Goal: Information Seeking & Learning: Learn about a topic

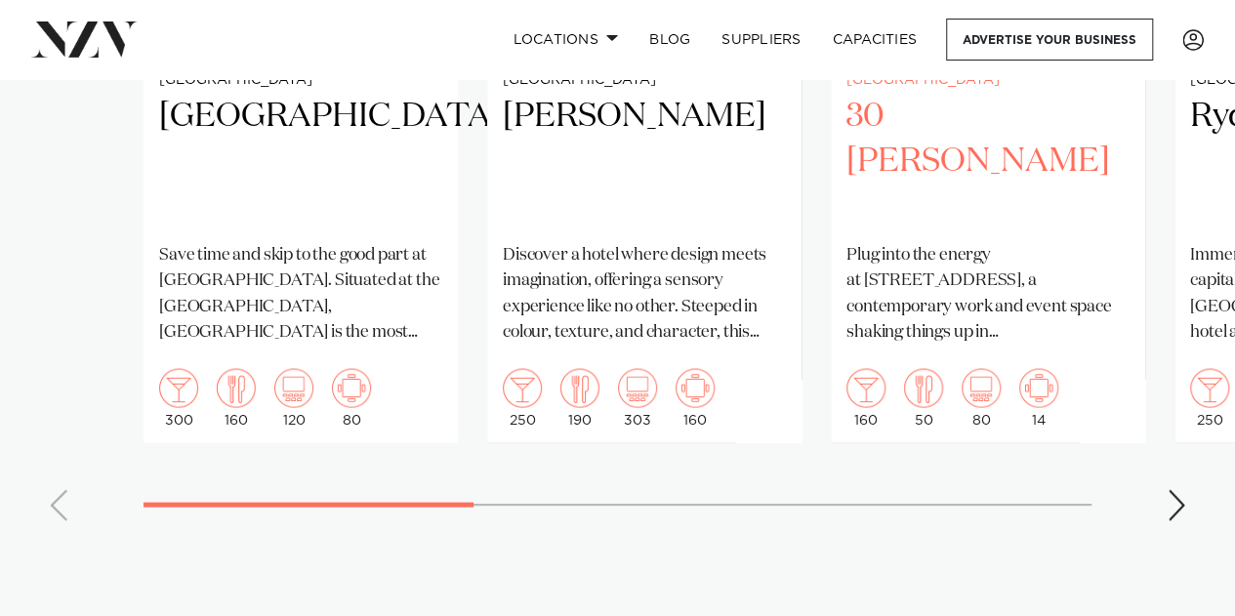
scroll to position [1714, 0]
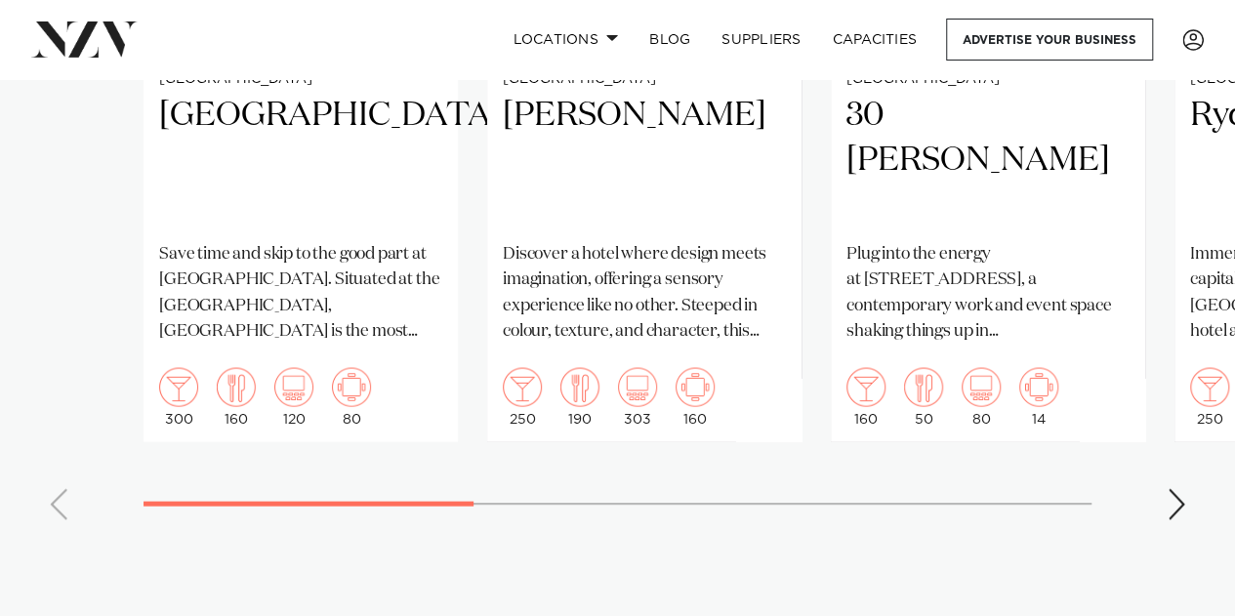
click at [1187, 482] on swiper-container "[GEOGRAPHIC_DATA] Save time and skip to the good part at [GEOGRAPHIC_DATA]. Sit…" at bounding box center [617, 84] width 1235 height 901
click at [1175, 488] on div "Next slide" at bounding box center [1177, 503] width 20 height 31
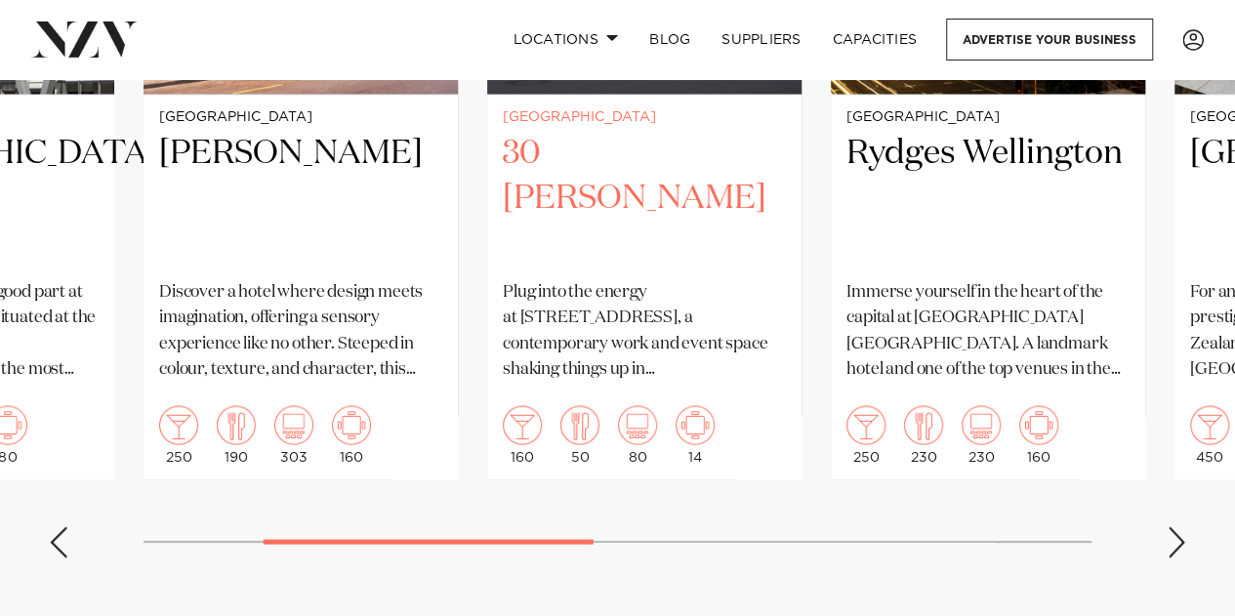
scroll to position [1675, 0]
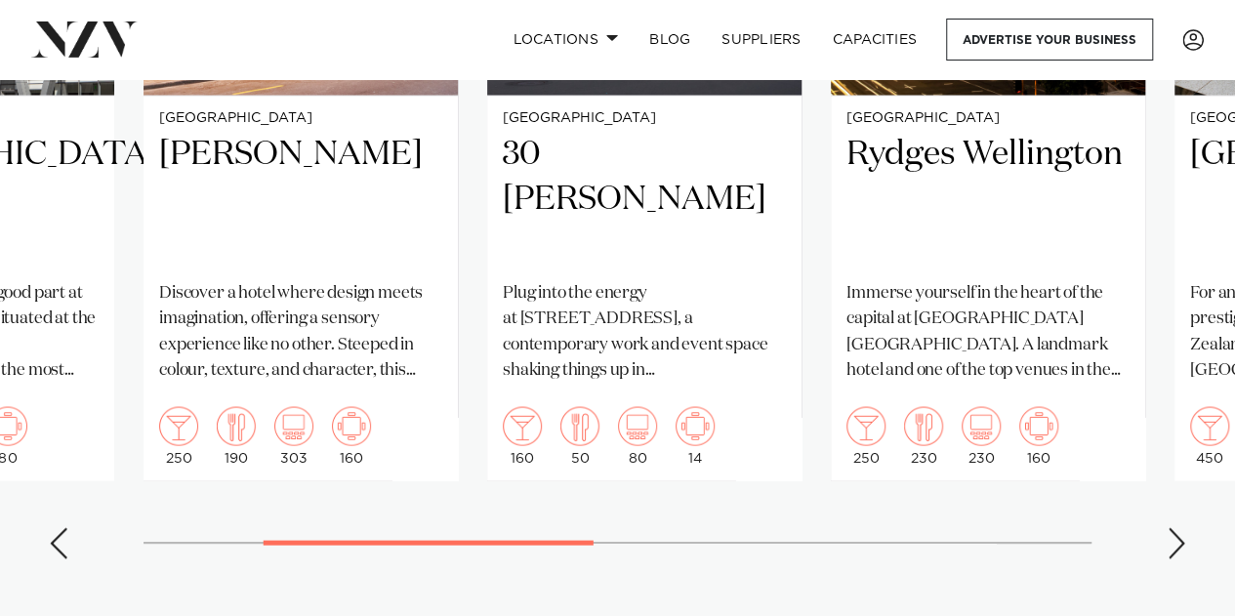
click at [1174, 527] on div "Next slide" at bounding box center [1177, 542] width 20 height 31
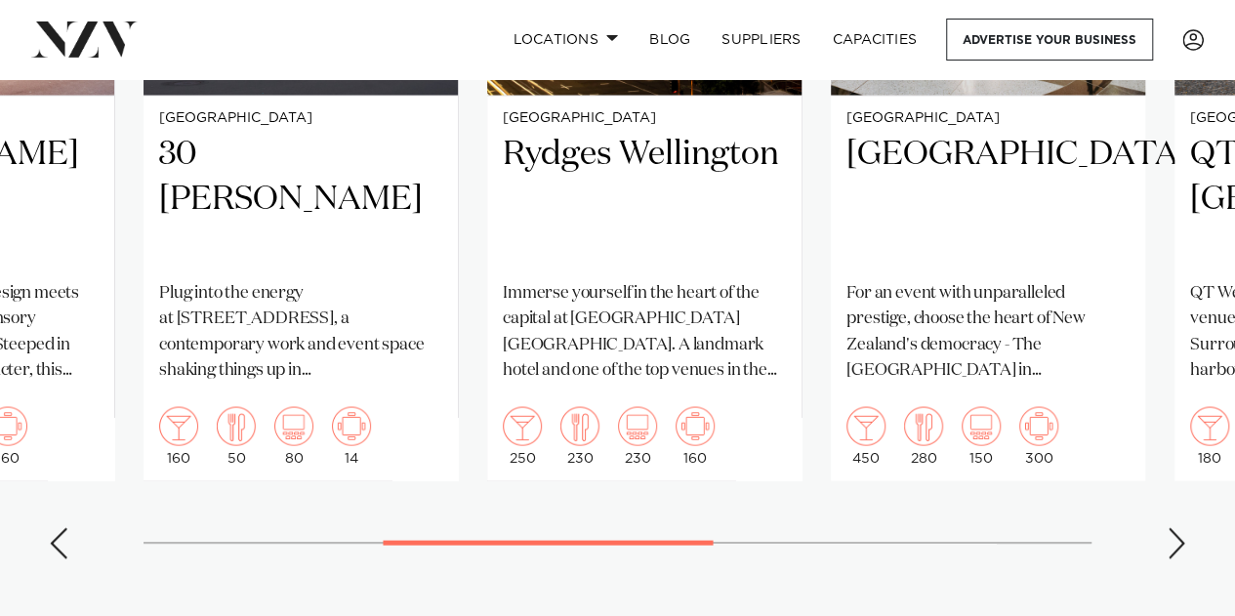
click at [1170, 527] on div "Next slide" at bounding box center [1177, 542] width 20 height 31
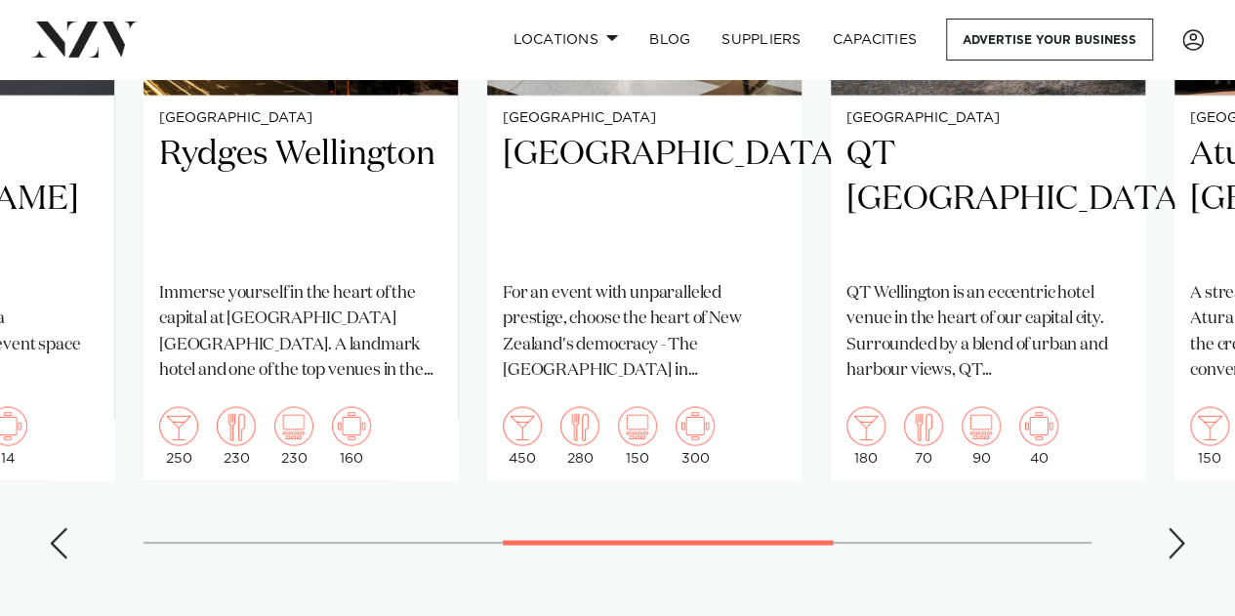
click at [1170, 531] on div "Next slide" at bounding box center [1177, 542] width 20 height 31
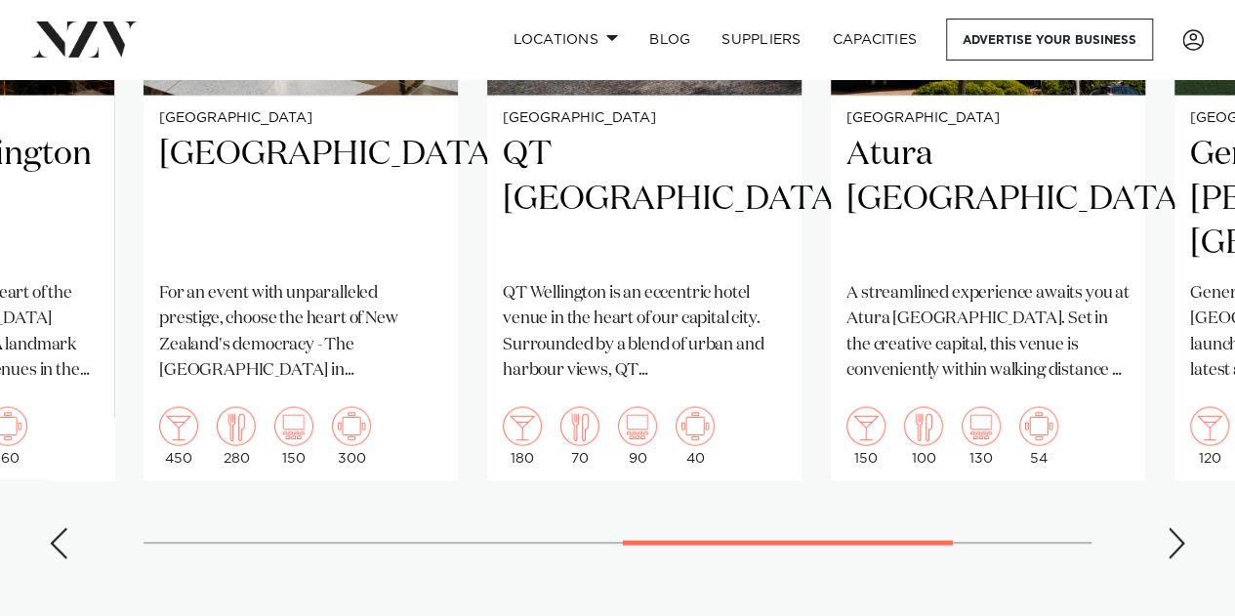
click at [1170, 531] on div "Next slide" at bounding box center [1177, 542] width 20 height 31
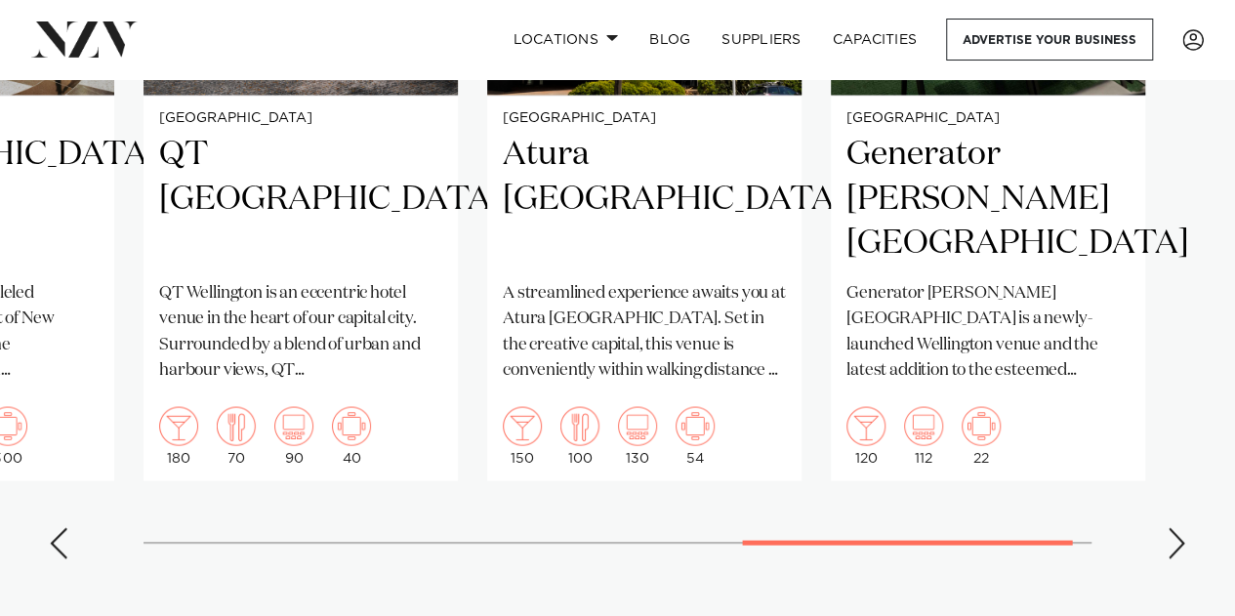
click at [1170, 531] on div "Next slide" at bounding box center [1177, 542] width 20 height 31
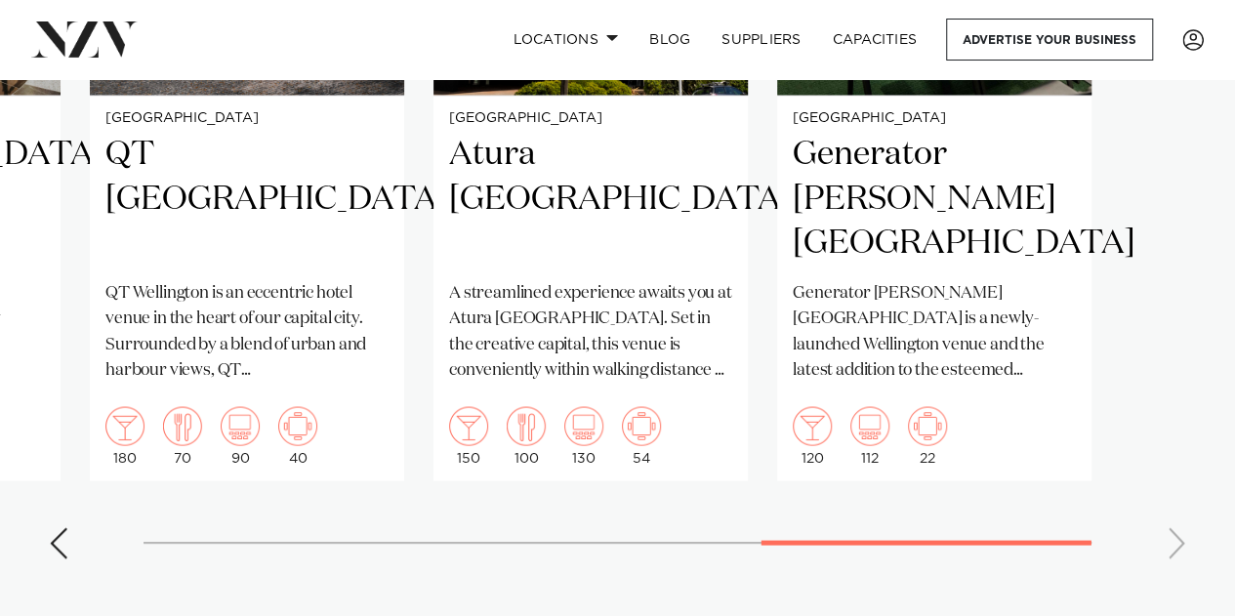
click at [1170, 531] on swiper-container "[GEOGRAPHIC_DATA] Save time and skip to the good part at [GEOGRAPHIC_DATA]. Sit…" at bounding box center [617, 123] width 1235 height 901
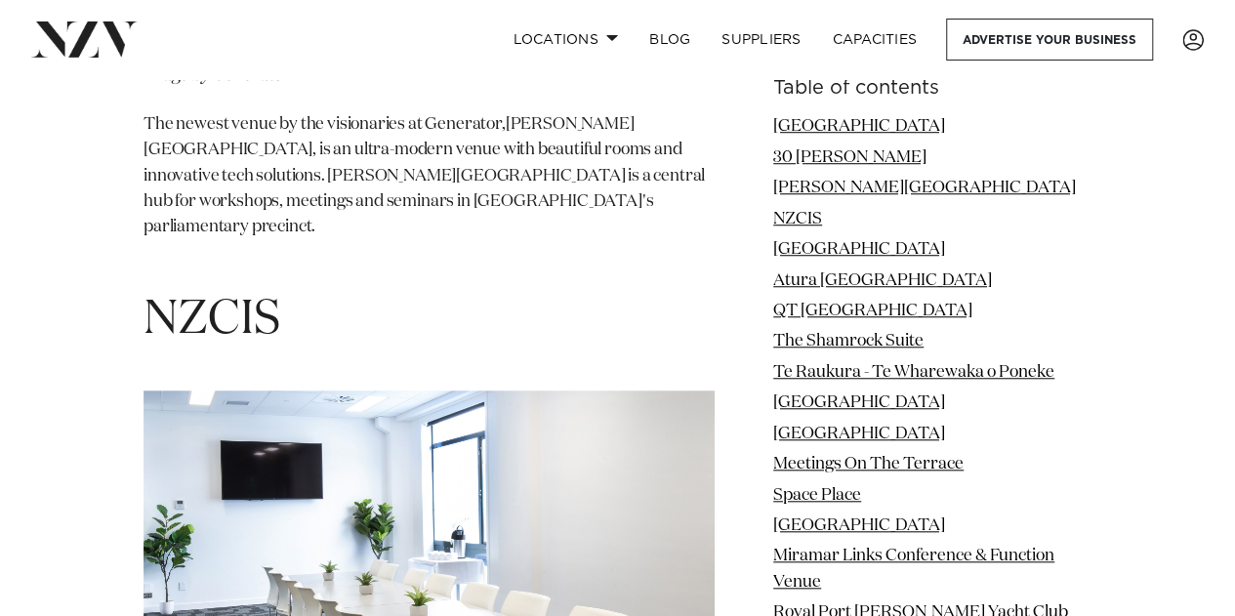
scroll to position [4353, 0]
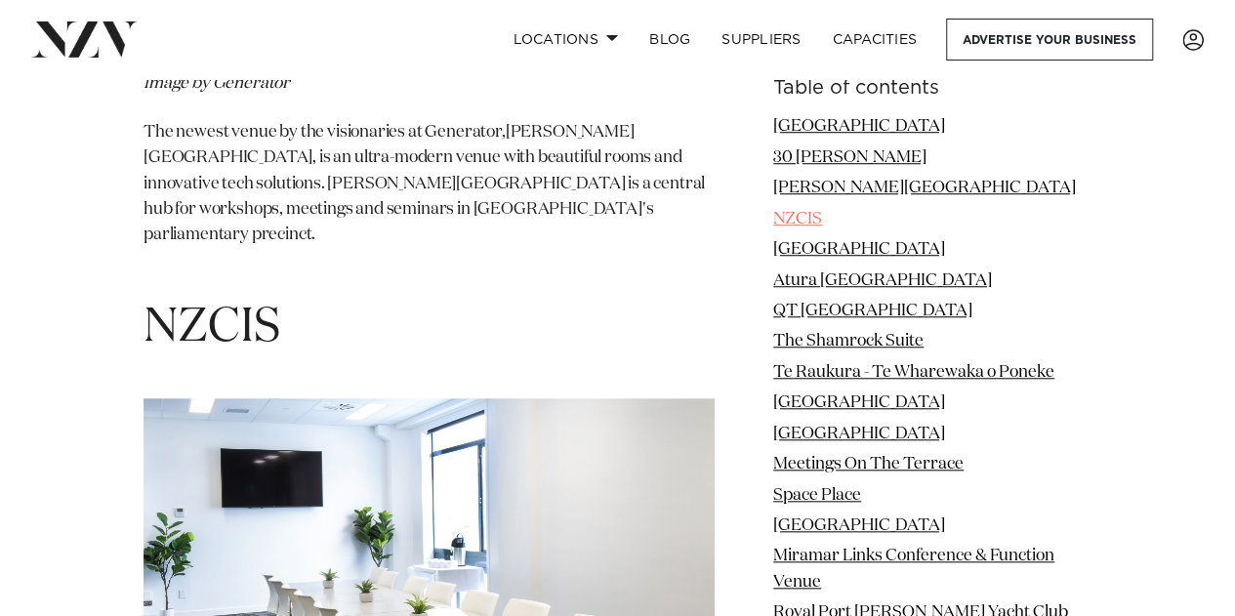
click at [801, 222] on link "NZCIS" at bounding box center [797, 219] width 49 height 17
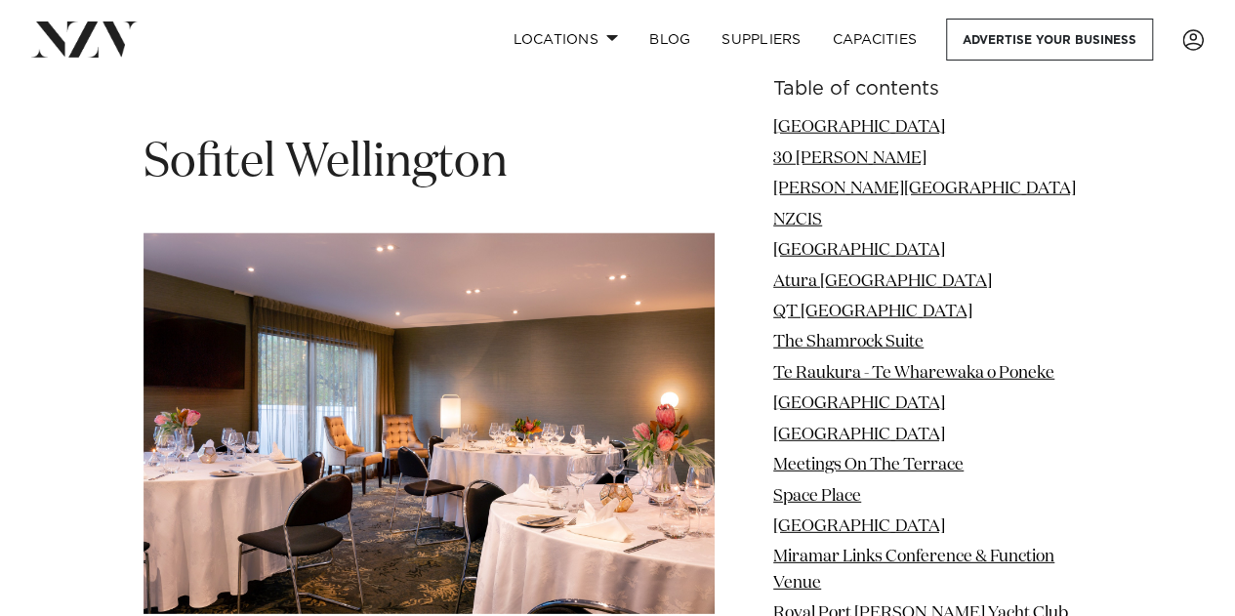
scroll to position [21032, 0]
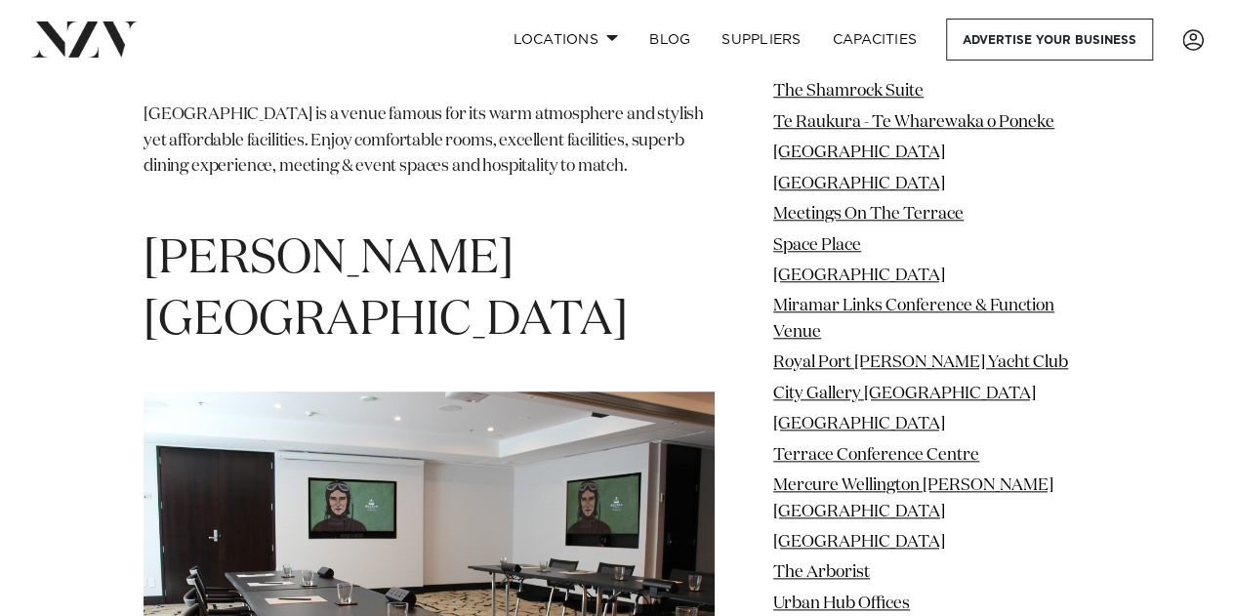
scroll to position [23029, 0]
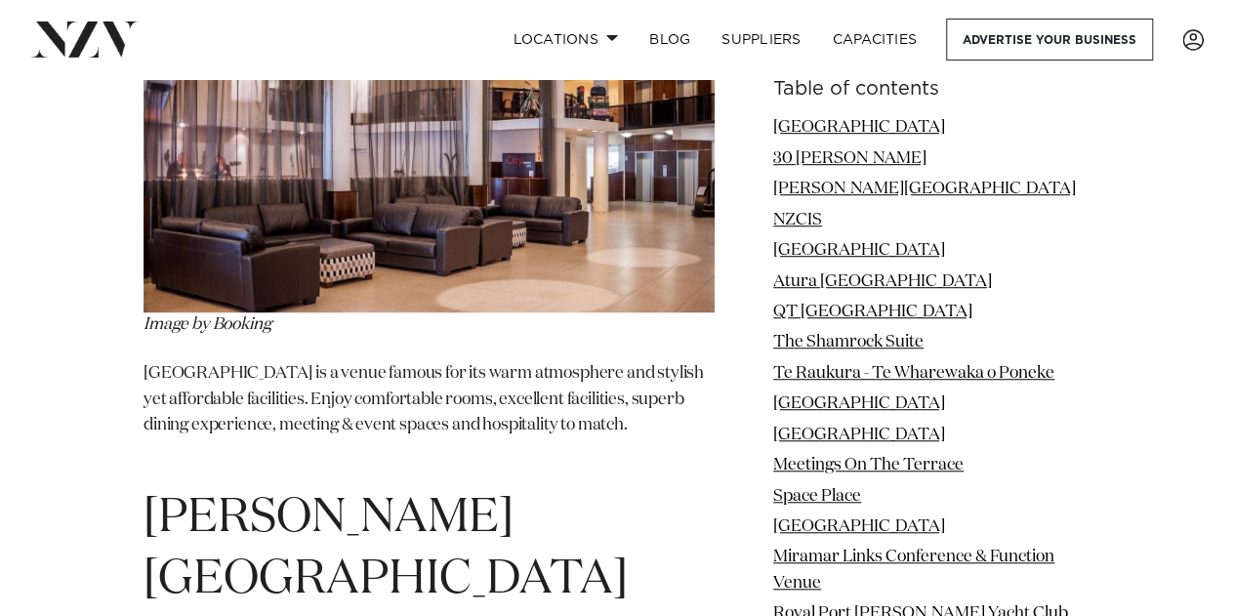
scroll to position [6950, 0]
